Goal: Task Accomplishment & Management: Use online tool/utility

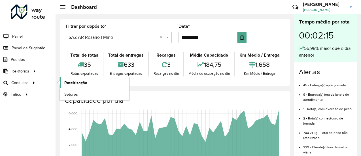
click at [80, 84] on span "Roteirização" at bounding box center [75, 83] width 23 height 6
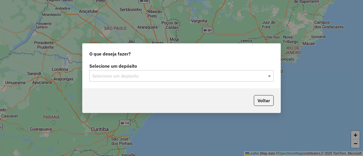
click at [269, 76] on span at bounding box center [270, 76] width 7 height 7
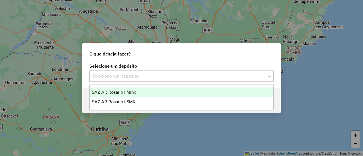
click at [129, 91] on span "SAZ AR Rosario I Mino" at bounding box center [114, 92] width 45 height 5
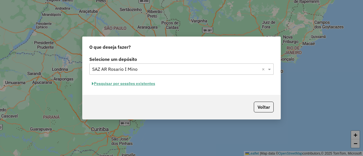
click at [135, 83] on button "Pesquisar por sessões existentes" at bounding box center [123, 83] width 68 height 9
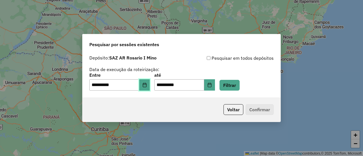
click at [146, 85] on icon "Choose Date" at bounding box center [145, 85] width 4 height 5
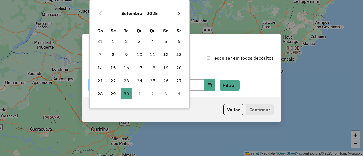
click at [179, 15] on icon "Next Month" at bounding box center [178, 13] width 5 height 5
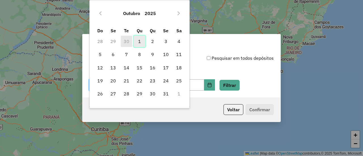
click at [138, 41] on span "1" at bounding box center [139, 41] width 11 height 11
type input "**********"
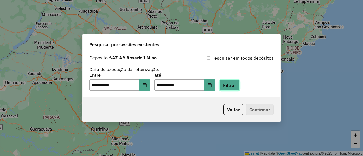
click at [240, 86] on button "Filtrar" at bounding box center [230, 85] width 20 height 11
